Goal: Register for event/course

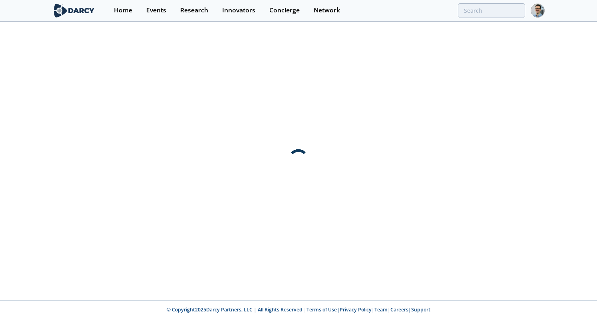
click at [153, 12] on div "Events" at bounding box center [156, 10] width 20 height 6
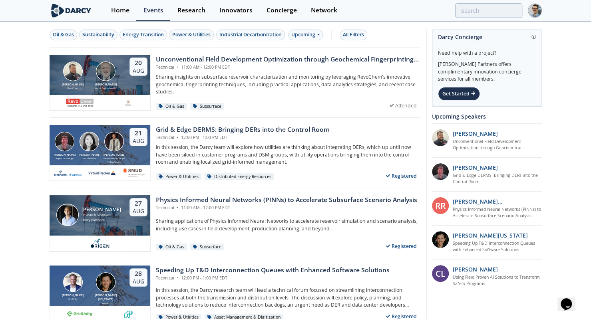
click at [129, 32] on div "Energy Transition" at bounding box center [143, 34] width 41 height 7
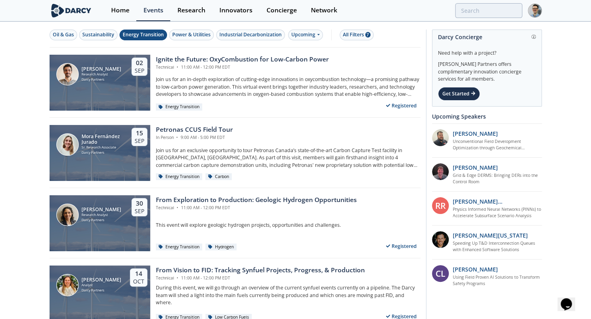
click at [77, 97] on div "[PERSON_NAME] Research Analyst [PERSON_NAME] Partners [DATE]" at bounding box center [100, 83] width 101 height 56
